Goal: Download file/media

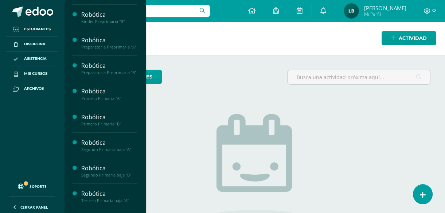
scroll to position [21, 0]
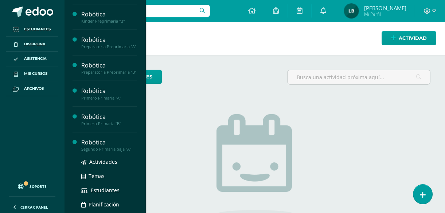
click at [101, 152] on div "Segundo Primaria baja "A"" at bounding box center [108, 149] width 55 height 5
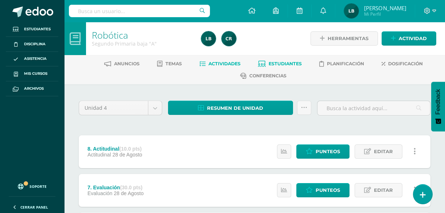
click at [283, 66] on span "Estudiantes" at bounding box center [285, 63] width 33 height 5
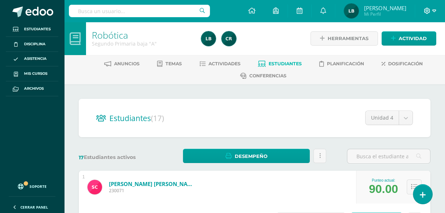
click at [432, 9] on icon at bounding box center [434, 11] width 4 height 7
click at [326, 11] on icon at bounding box center [323, 10] width 6 height 7
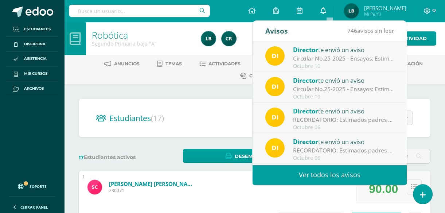
click at [326, 11] on icon at bounding box center [323, 10] width 6 height 7
click at [183, 27] on div "Robótica Segundo Primaria baja "A"" at bounding box center [142, 38] width 112 height 33
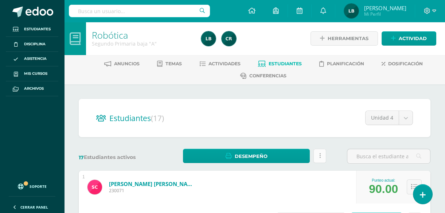
click at [321, 159] on link at bounding box center [319, 156] width 13 height 14
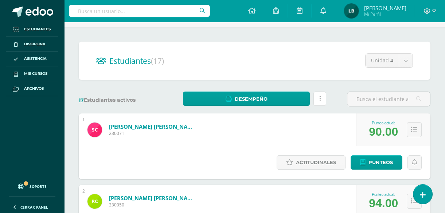
scroll to position [48, 0]
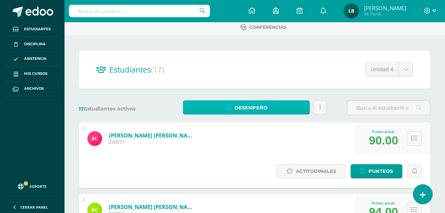
click at [290, 109] on link "Desempeño" at bounding box center [246, 107] width 127 height 14
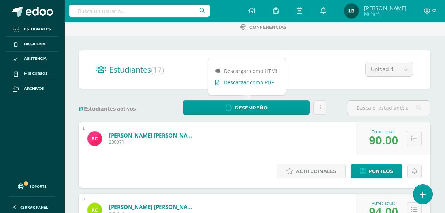
click at [254, 81] on link "Descargar como PDF" at bounding box center [247, 82] width 78 height 11
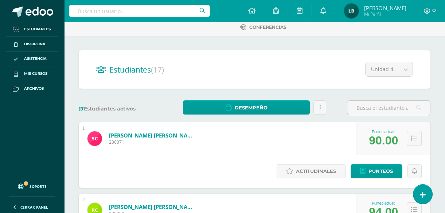
scroll to position [0, 0]
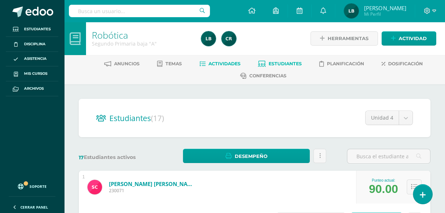
click at [217, 65] on span "Actividades" at bounding box center [225, 63] width 32 height 5
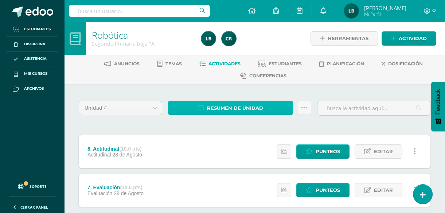
click at [240, 104] on span "Resumen de unidad" at bounding box center [235, 107] width 56 height 13
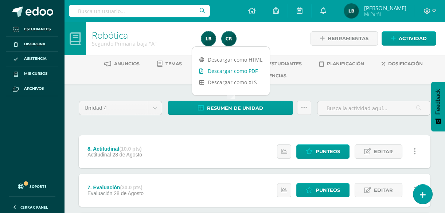
click at [230, 71] on link "Descargar como PDF" at bounding box center [231, 70] width 78 height 11
click at [237, 74] on link "Descargar como PDF" at bounding box center [231, 70] width 78 height 11
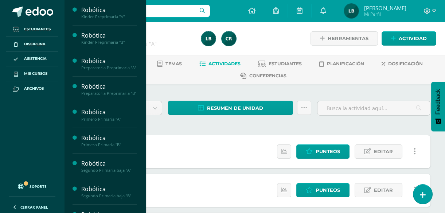
click at [133, 204] on div "Robótica Kinder Preprimaria "A" Actividades Temas Estudiantes Planificación Dos…" at bounding box center [105, 106] width 82 height 213
click at [105, 193] on div "Robótica" at bounding box center [108, 189] width 55 height 8
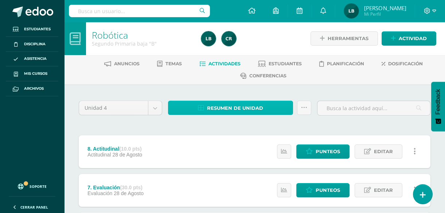
click at [272, 108] on link "Resumen de unidad" at bounding box center [230, 108] width 125 height 14
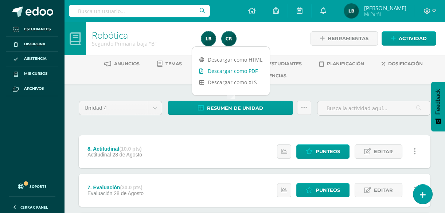
click at [230, 66] on link "Descargar como PDF" at bounding box center [231, 70] width 78 height 11
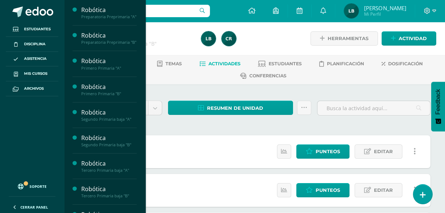
scroll to position [54, 0]
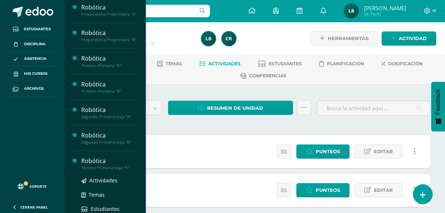
click at [103, 165] on div "Robótica" at bounding box center [108, 161] width 55 height 8
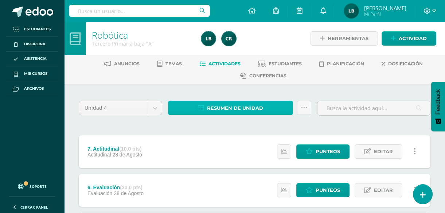
click at [242, 101] on span "Resumen de unidad" at bounding box center [235, 107] width 56 height 13
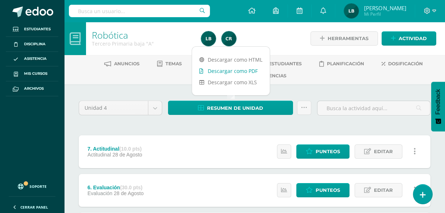
click at [231, 69] on link "Descargar como PDF" at bounding box center [231, 70] width 78 height 11
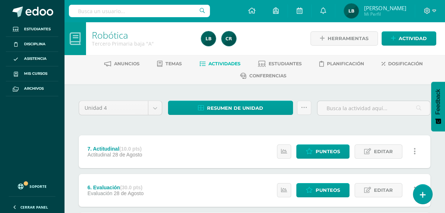
drag, startPoint x: 141, startPoint y: 85, endPoint x: 147, endPoint y: 117, distance: 32.2
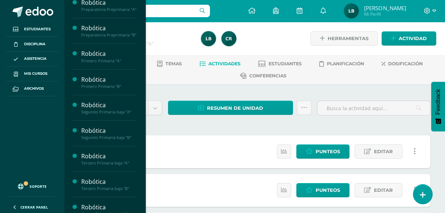
scroll to position [62, 0]
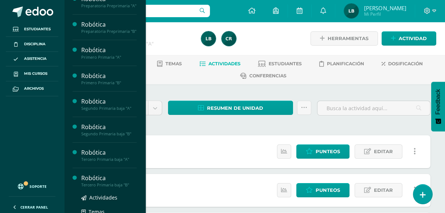
click at [95, 182] on div "Robótica" at bounding box center [108, 178] width 55 height 8
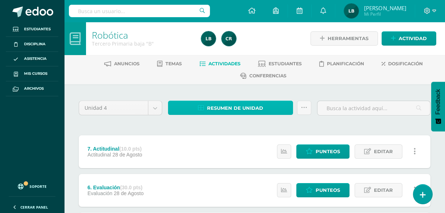
click at [230, 107] on span "Resumen de unidad" at bounding box center [235, 107] width 56 height 13
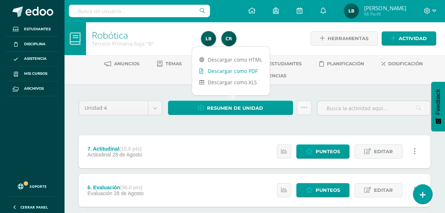
click at [229, 73] on link "Descargar como PDF" at bounding box center [231, 70] width 78 height 11
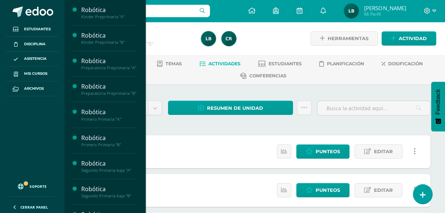
scroll to position [104, 0]
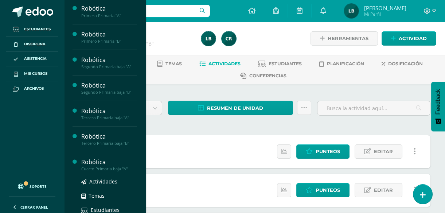
click at [102, 171] on div "Cuarto Primaria baja "A"" at bounding box center [108, 168] width 55 height 5
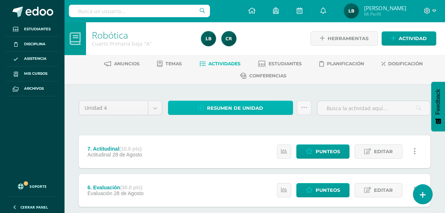
click at [225, 105] on span "Resumen de unidad" at bounding box center [235, 107] width 56 height 13
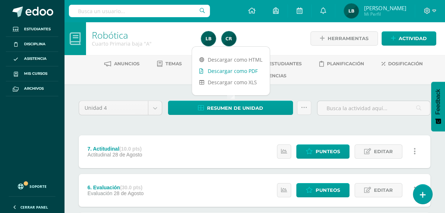
click at [223, 73] on link "Descargar como PDF" at bounding box center [231, 70] width 78 height 11
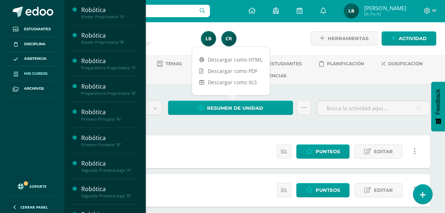
click at [43, 80] on link "Mis cursos" at bounding box center [32, 73] width 52 height 15
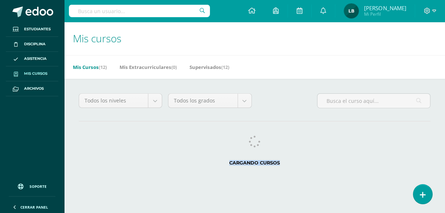
drag, startPoint x: 142, startPoint y: 164, endPoint x: 147, endPoint y: 202, distance: 38.2
click at [82, 19] on html "Estudiantes Disciplina Asistencia Mis cursos Archivos Soporte Ayuda Reportar un…" at bounding box center [222, 91] width 445 height 183
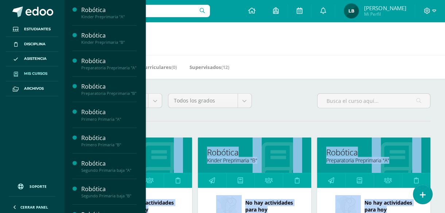
scroll to position [104, 0]
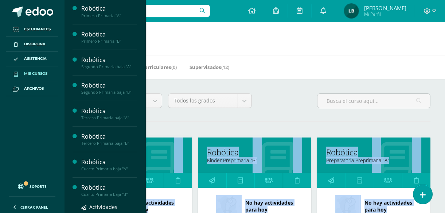
click at [108, 192] on div "Robótica" at bounding box center [108, 187] width 55 height 8
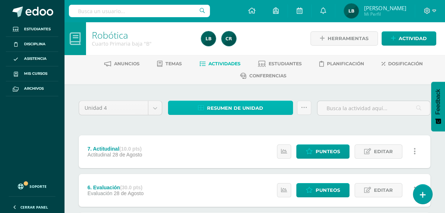
click at [253, 108] on span "Resumen de unidad" at bounding box center [235, 107] width 56 height 13
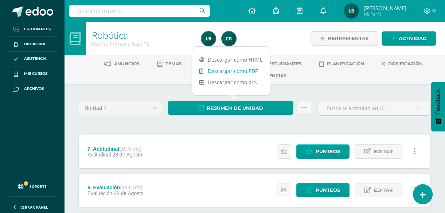
click at [253, 69] on link "Descargar como PDF" at bounding box center [231, 70] width 78 height 11
